Goal: Check status: Check status

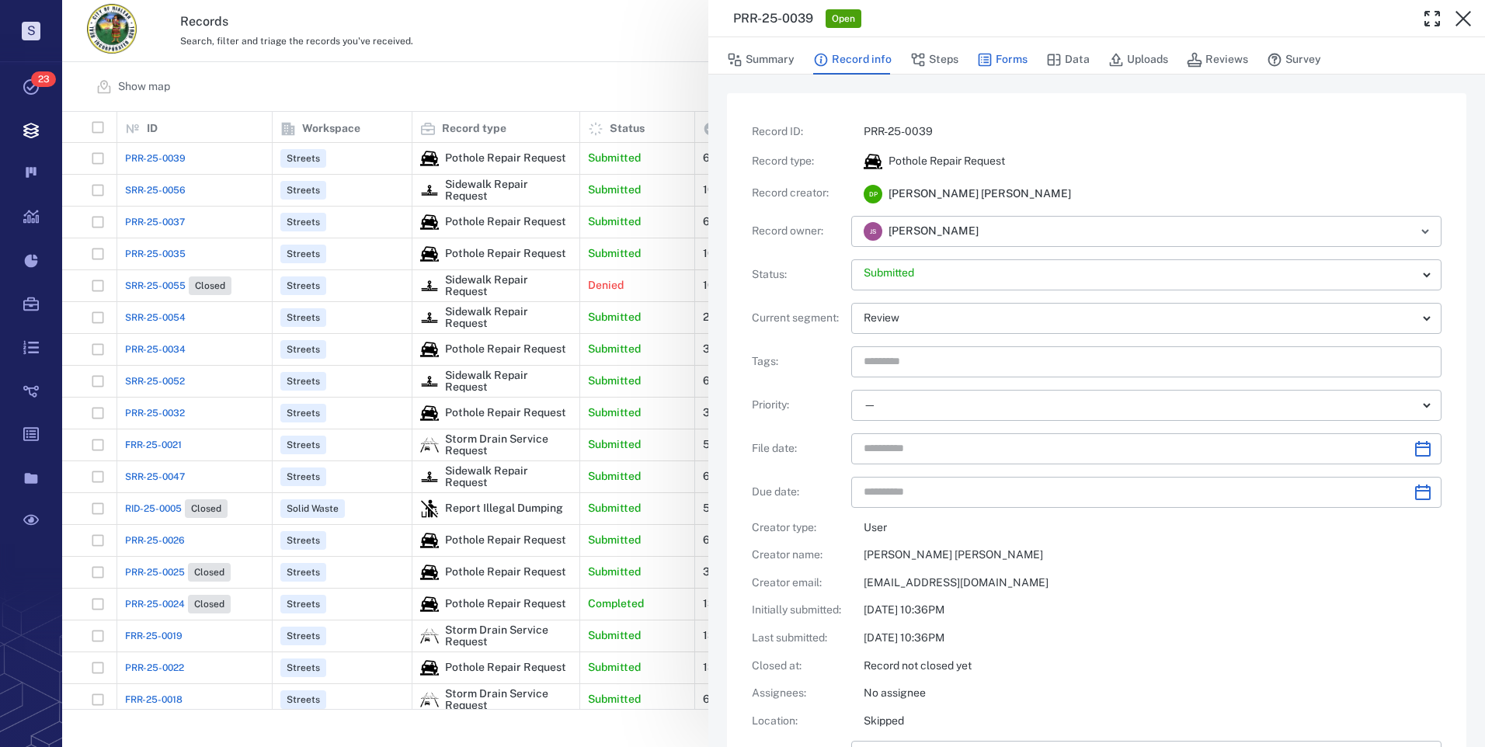
click at [1011, 64] on button "Forms" at bounding box center [1002, 60] width 50 height 30
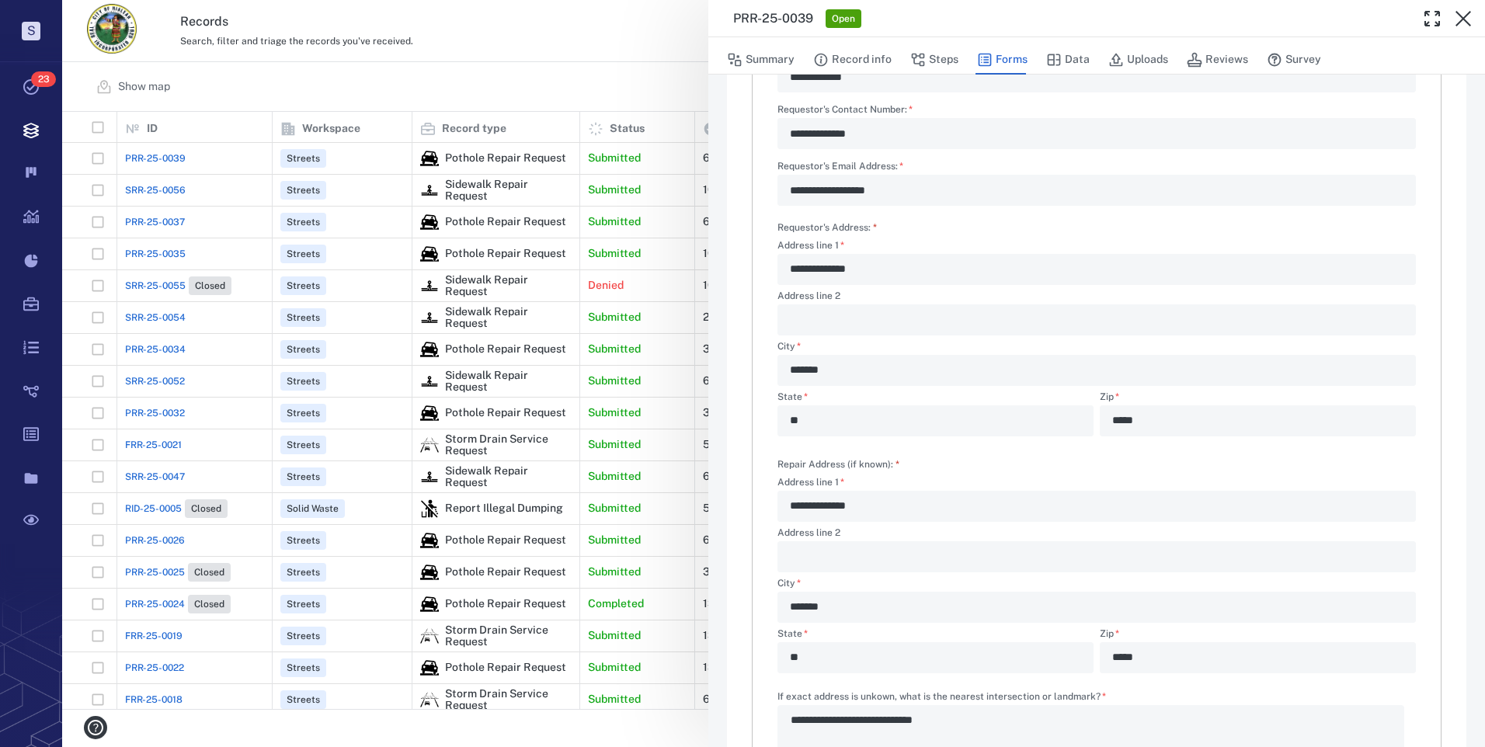
scroll to position [155, 0]
click at [1085, 60] on button "Data" at bounding box center [1067, 60] width 43 height 30
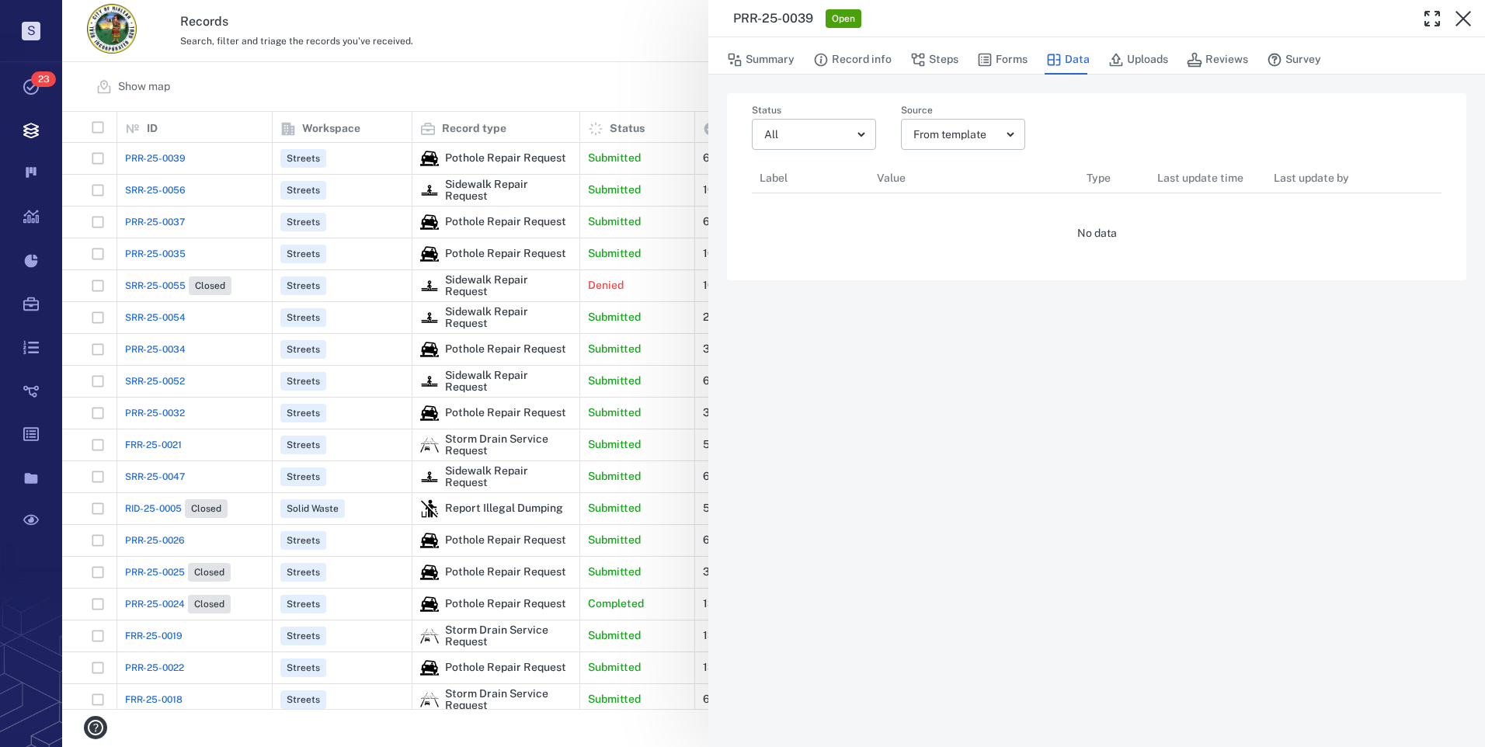
scroll to position [12, 12]
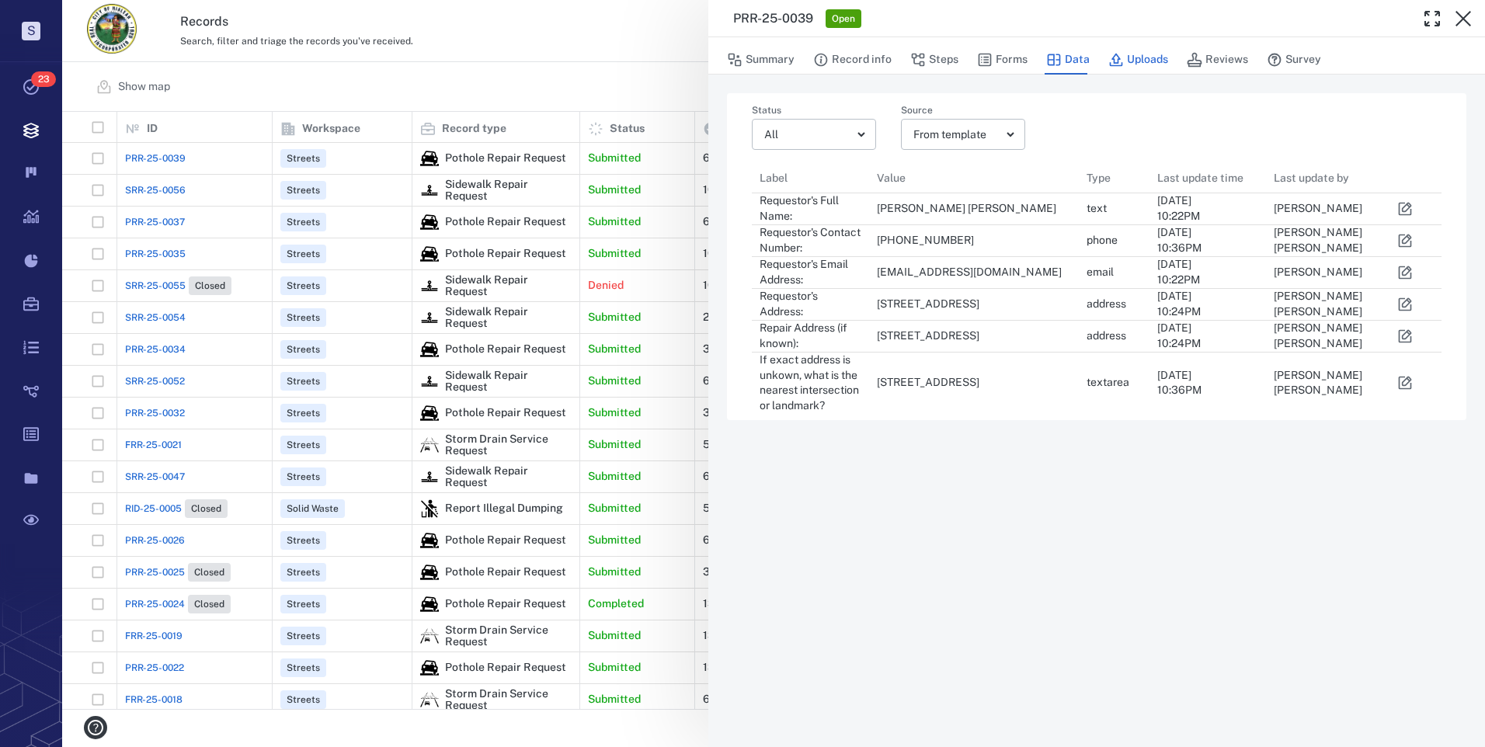
click at [1148, 65] on button "Uploads" at bounding box center [1138, 60] width 60 height 30
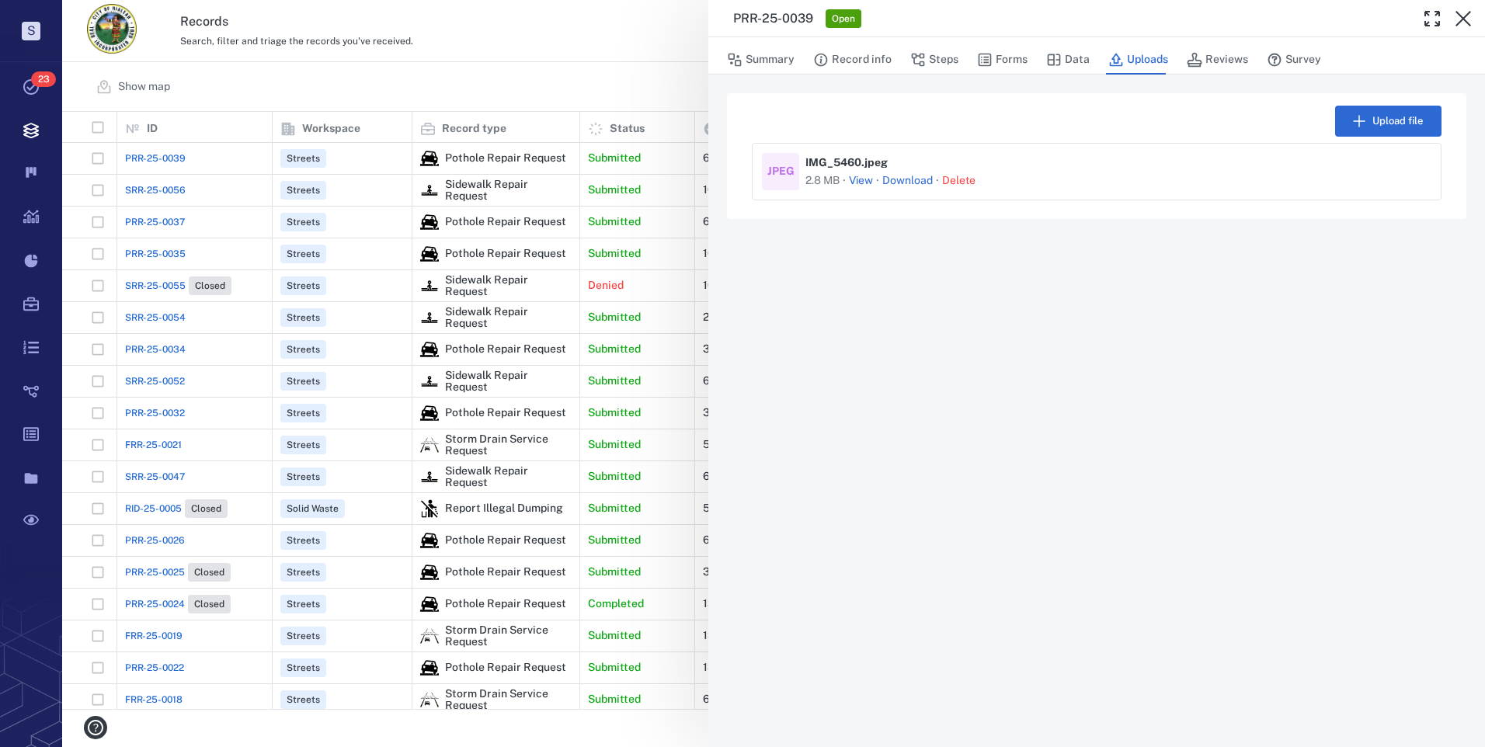
click at [861, 182] on button "View" at bounding box center [861, 181] width 24 height 16
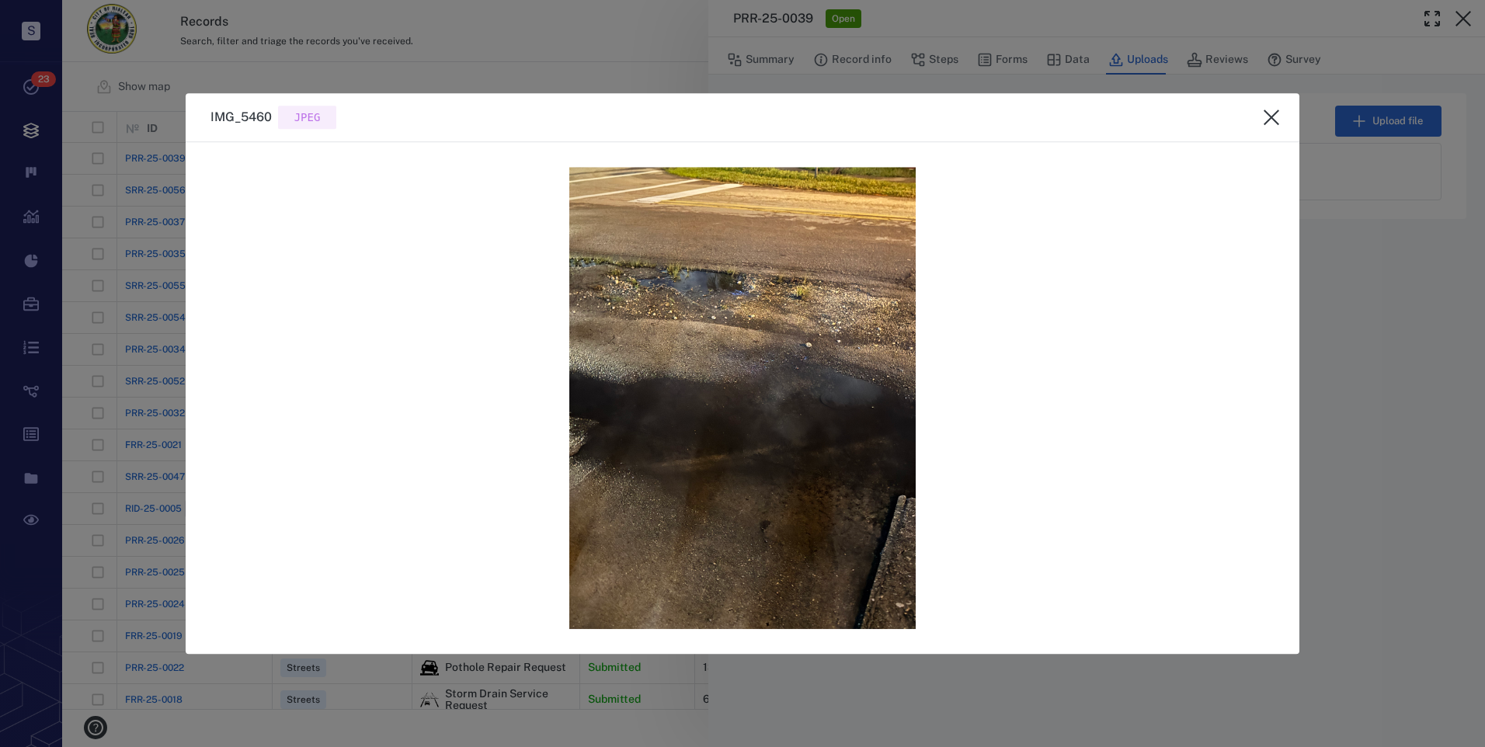
click at [1278, 117] on icon "close" at bounding box center [1271, 117] width 19 height 19
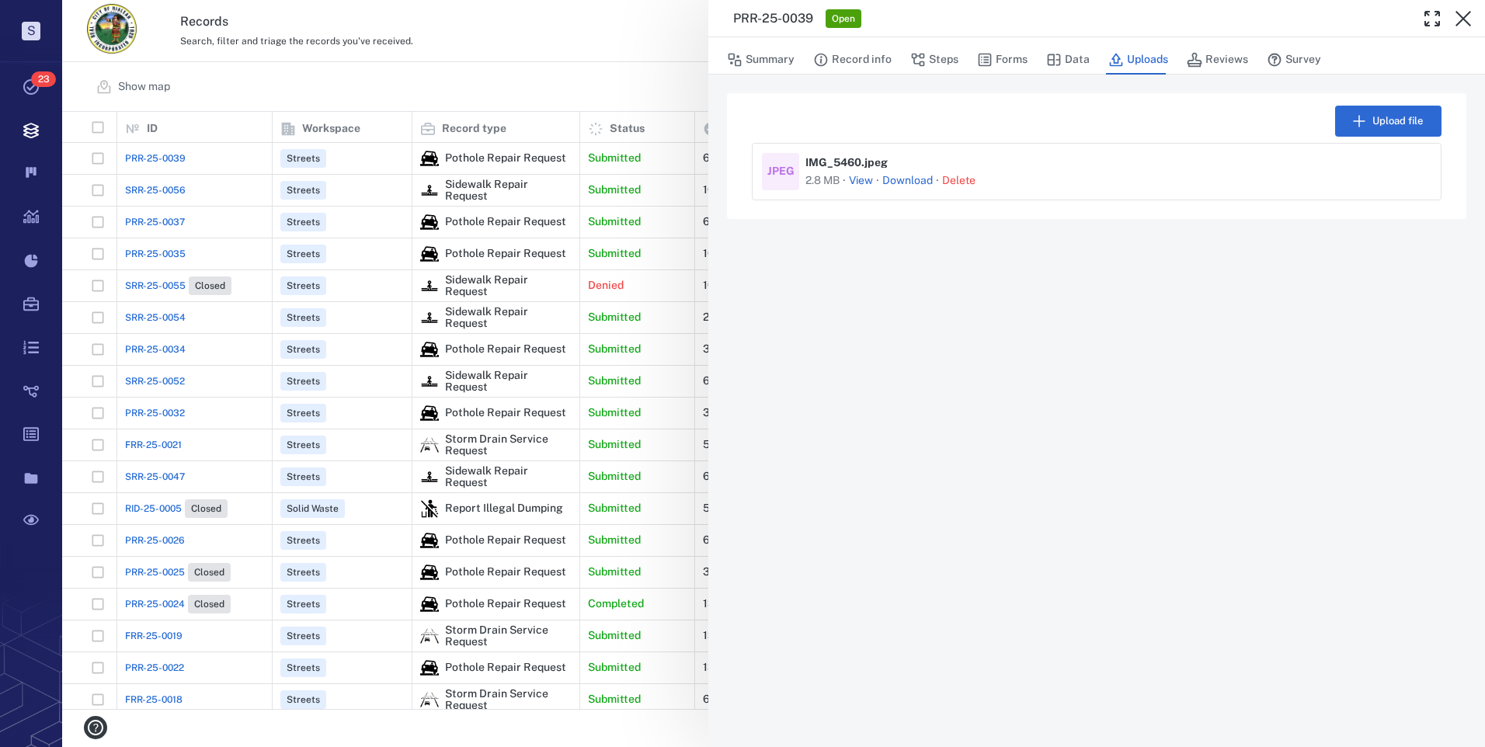
click at [865, 179] on button "View" at bounding box center [861, 181] width 24 height 16
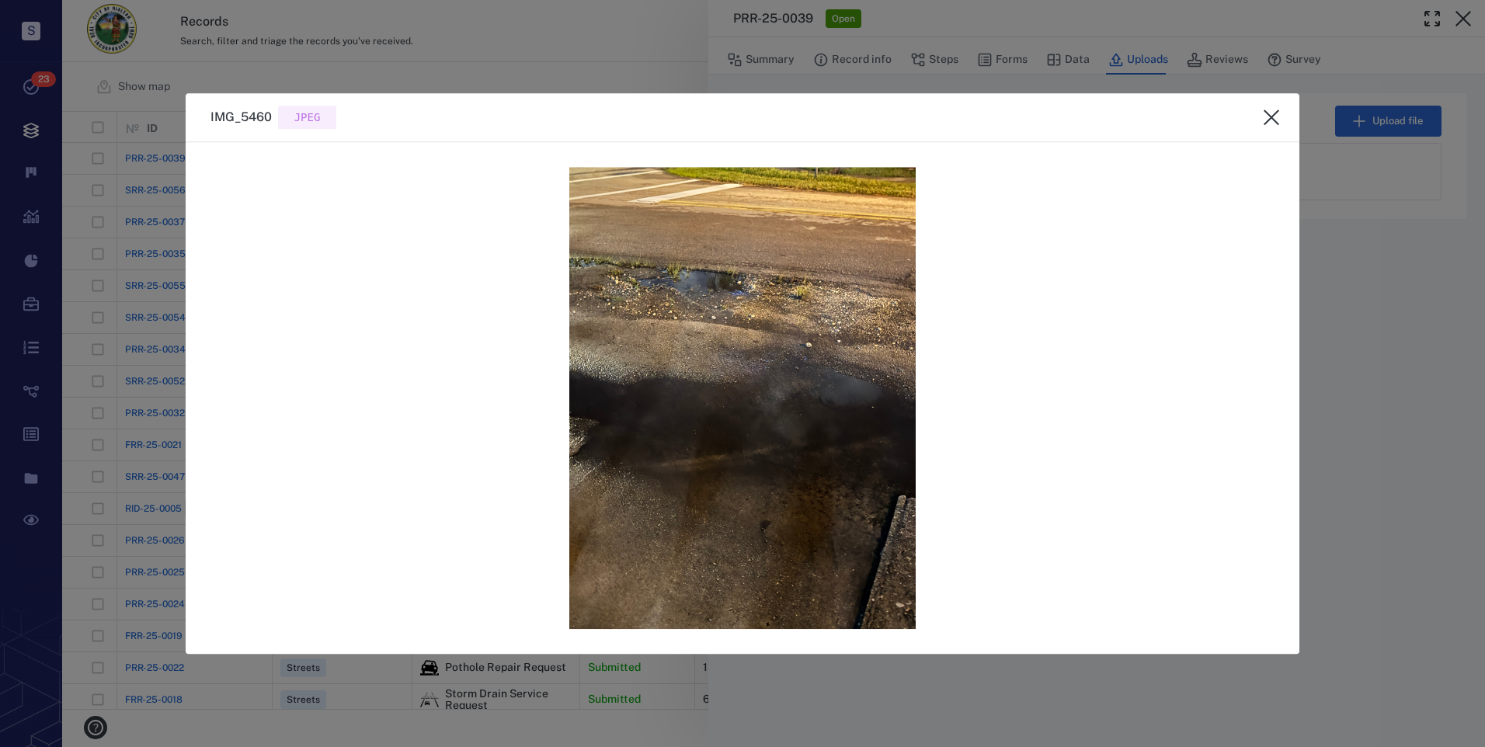
click at [1277, 117] on icon "close" at bounding box center [1271, 117] width 19 height 19
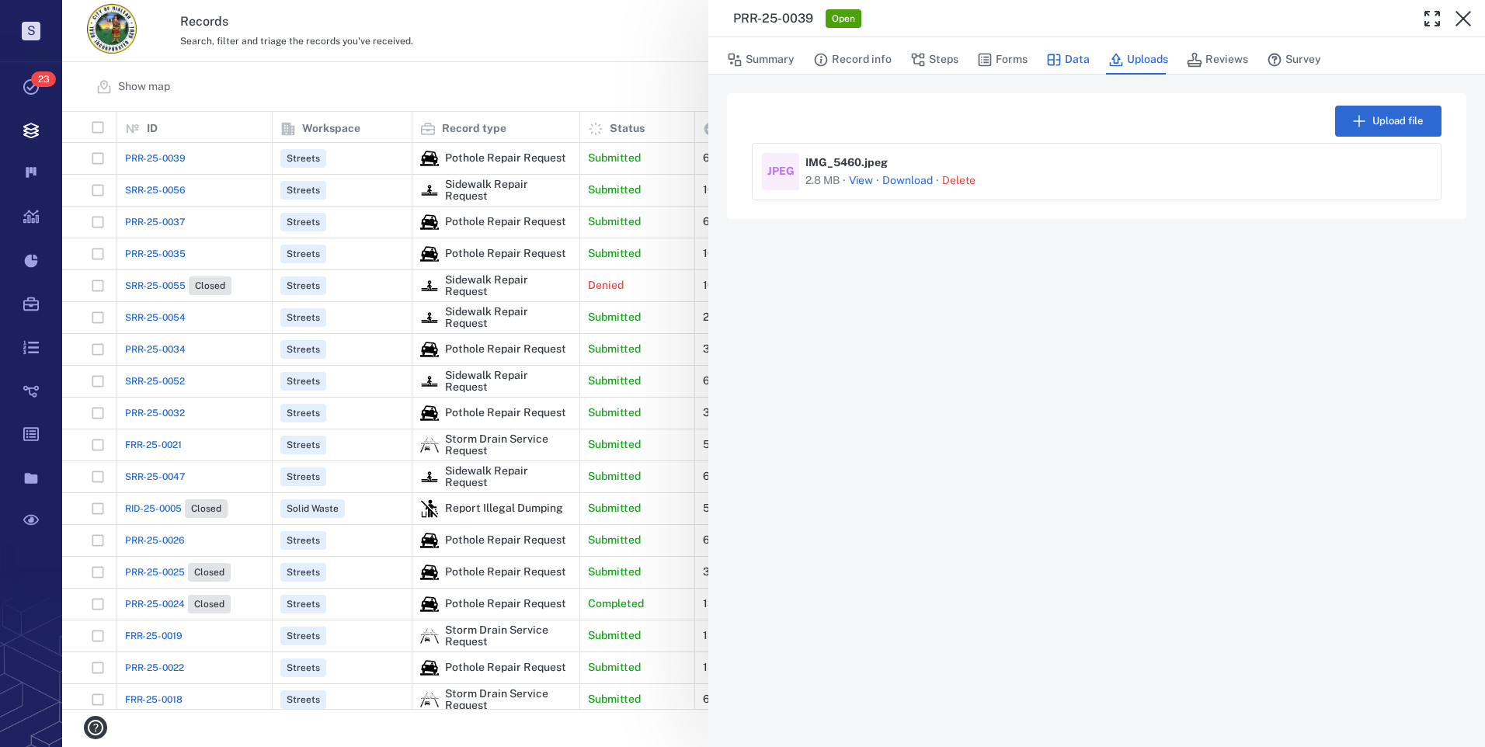
drag, startPoint x: 1084, startPoint y: 59, endPoint x: 1069, endPoint y: 64, distance: 16.2
click at [1087, 59] on button "Data" at bounding box center [1067, 60] width 43 height 30
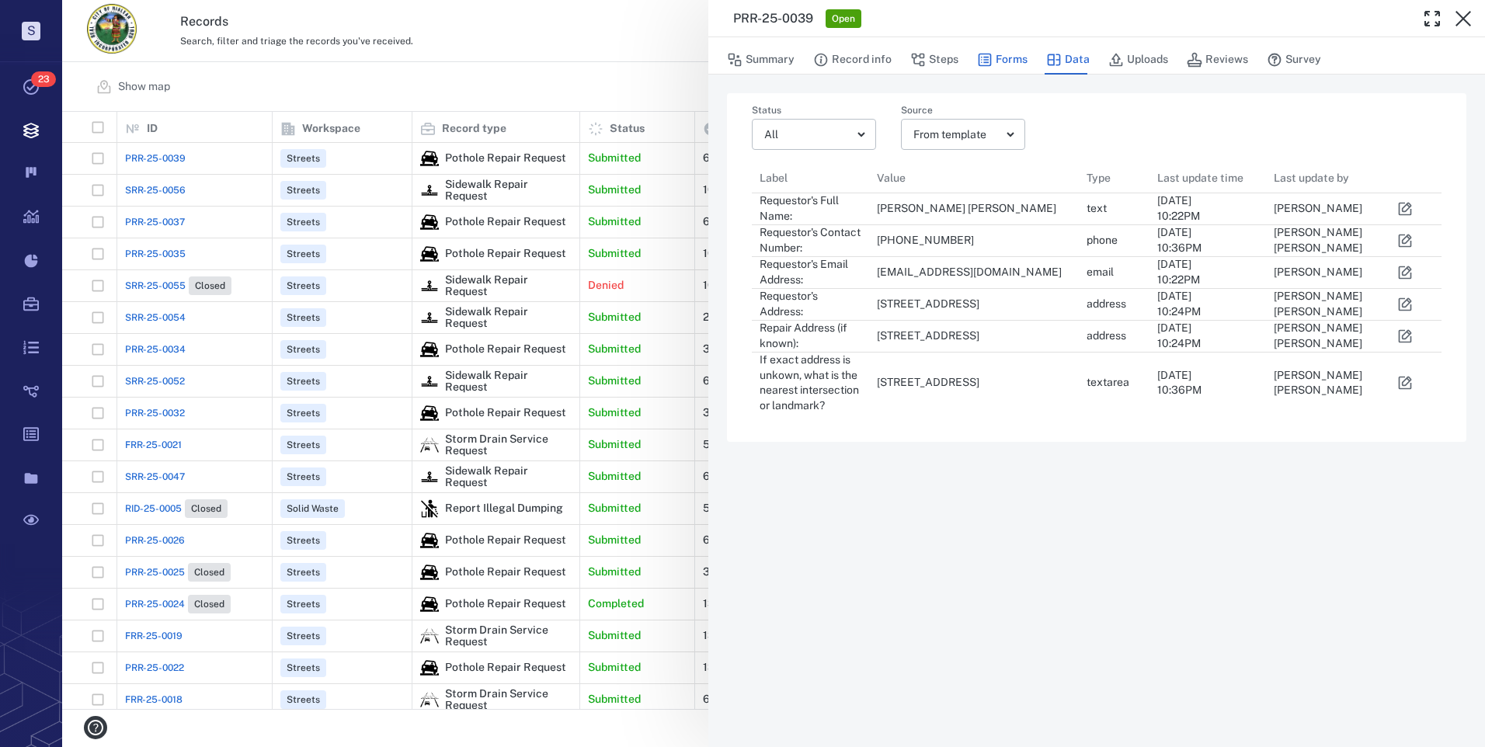
click at [1014, 57] on button "Forms" at bounding box center [1002, 60] width 50 height 30
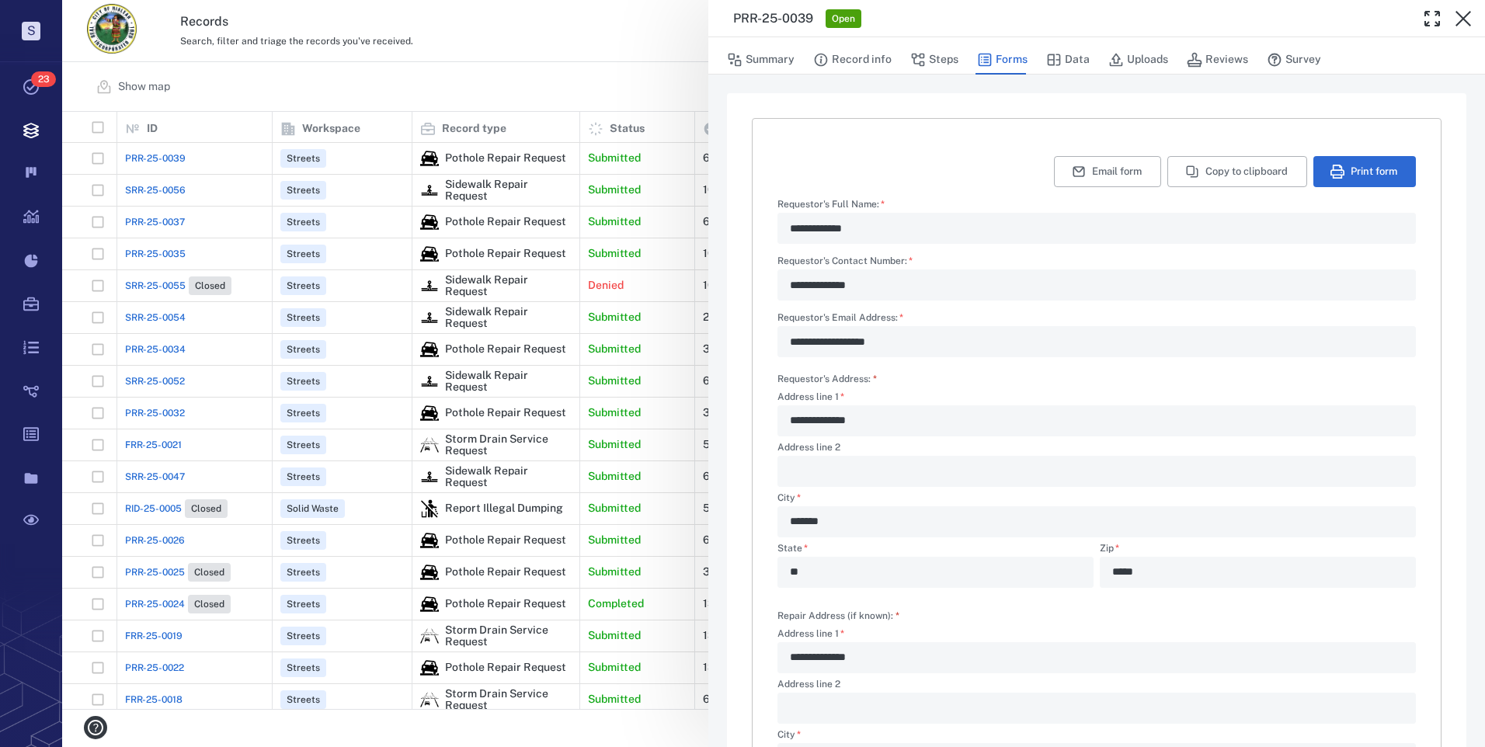
type textarea "*"
click at [789, 424] on div "**********" at bounding box center [1096, 420] width 638 height 31
